Goal: Use online tool/utility: Utilize a website feature to perform a specific function

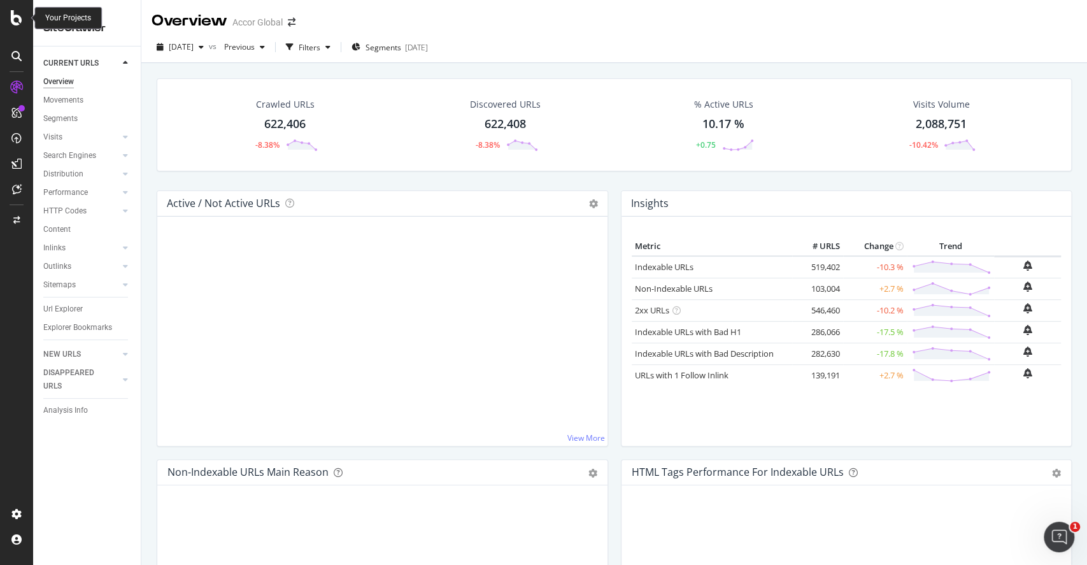
click at [27, 18] on div at bounding box center [16, 17] width 31 height 15
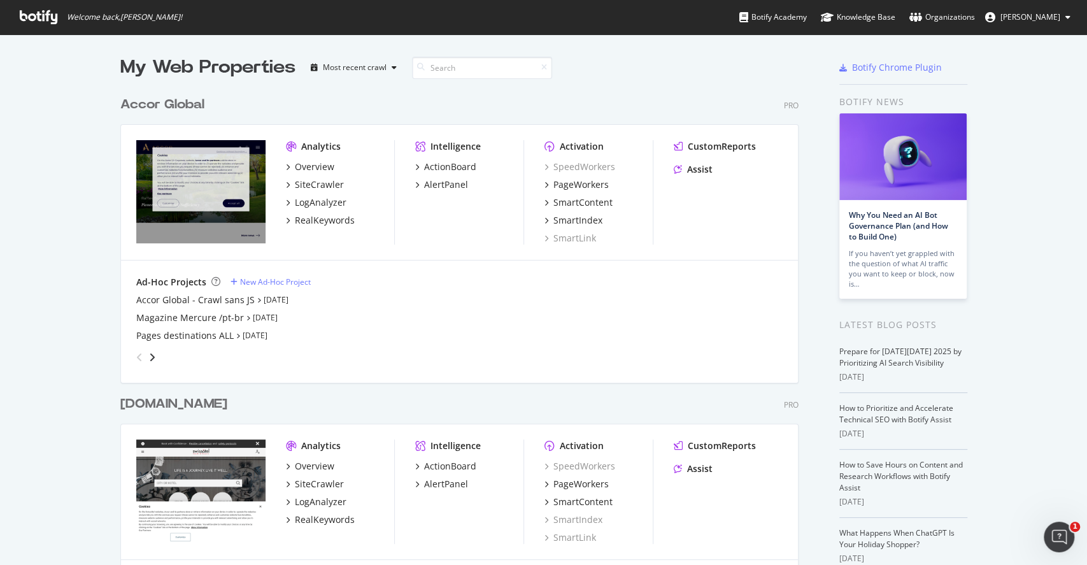
click at [579, 192] on div "SpeedWorkers PageWorkers SmartContent SmartIndex SmartLink" at bounding box center [598, 202] width 108 height 84
click at [583, 185] on div "PageWorkers" at bounding box center [580, 184] width 55 height 13
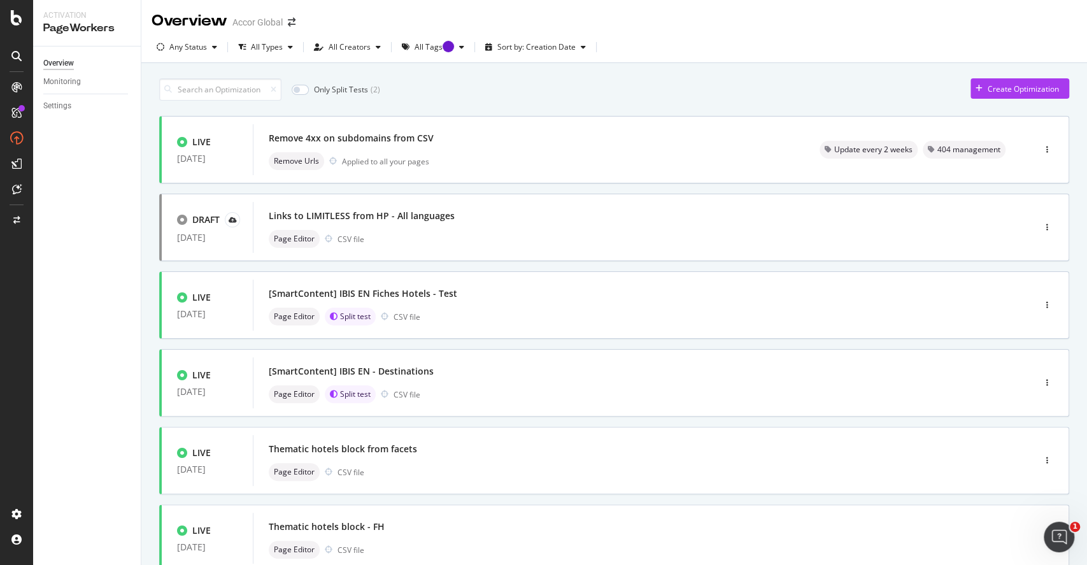
click at [237, 104] on div "Only Split Tests ( 2 ) Create Optimization LIVE [DATE] Remove 4xx on subdomains…" at bounding box center [614, 496] width 910 height 848
click at [242, 90] on input at bounding box center [220, 89] width 122 height 22
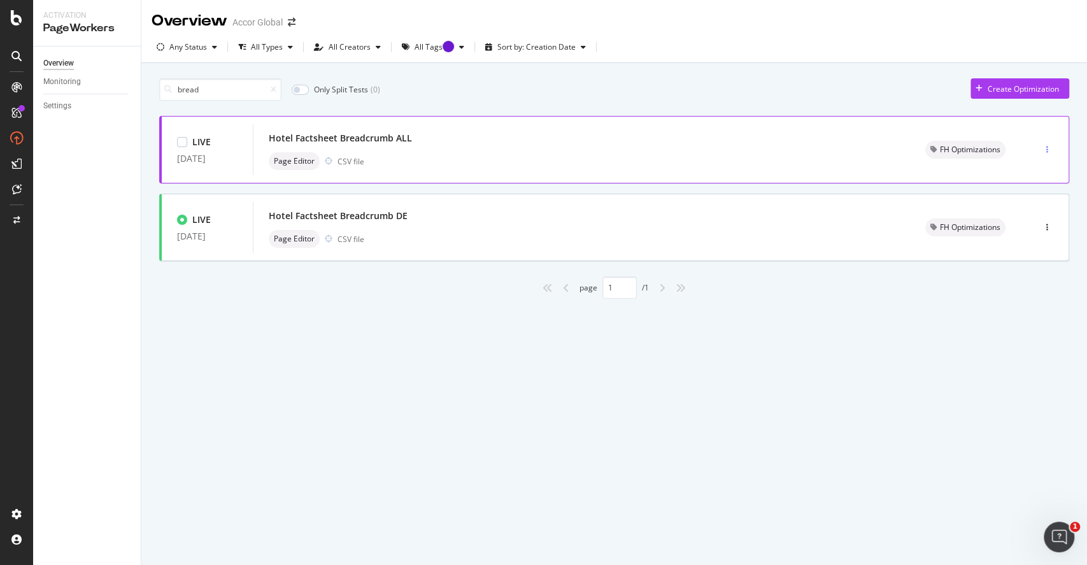
click at [1051, 151] on div "button" at bounding box center [1047, 150] width 12 height 8
click at [758, 162] on div "Page Editor CSV file" at bounding box center [582, 161] width 626 height 18
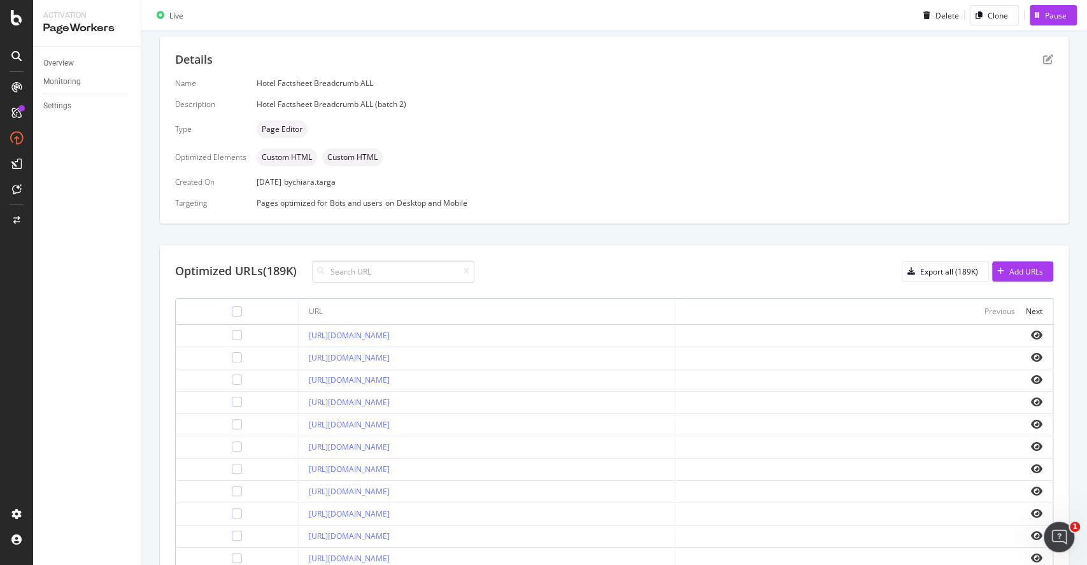
scroll to position [250, 0]
click at [1031, 334] on icon "eye" at bounding box center [1036, 333] width 11 height 10
click at [430, 260] on input at bounding box center [393, 269] width 162 height 22
type input "/0519/"
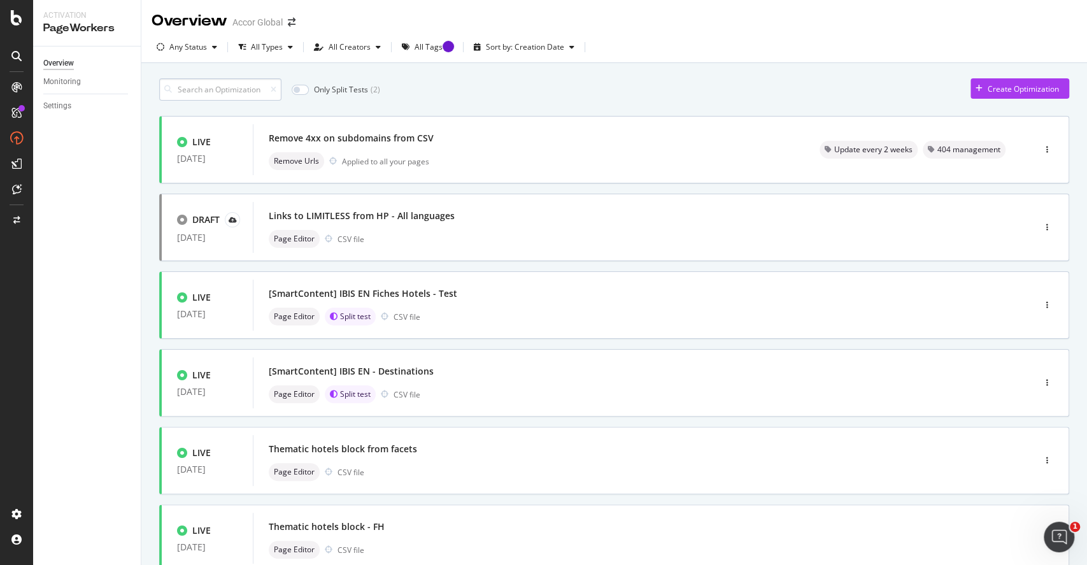
click at [239, 84] on input at bounding box center [220, 89] width 122 height 22
